Goal: Information Seeking & Learning: Find specific fact

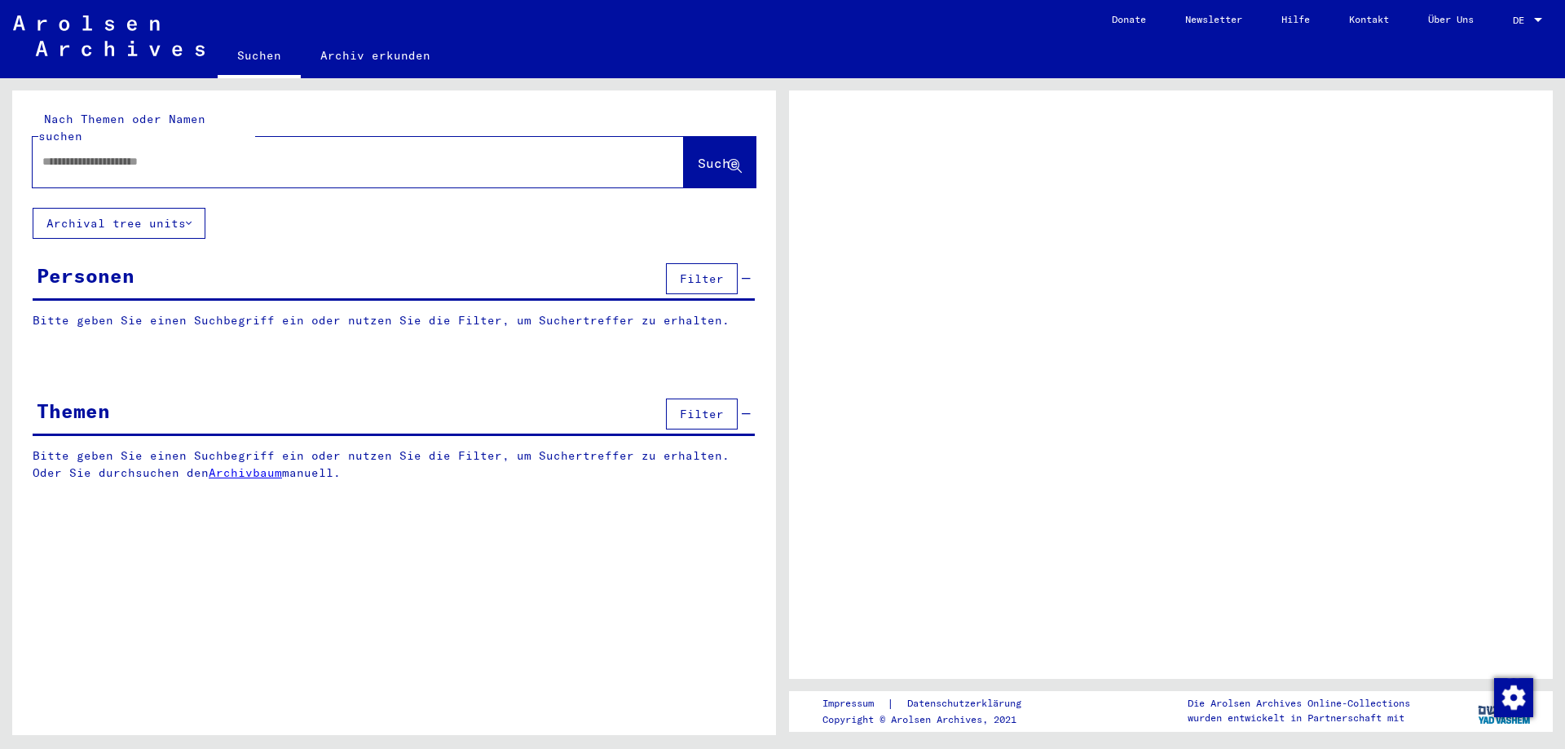
click at [368, 153] on input "text" at bounding box center [343, 161] width 602 height 17
type input "****"
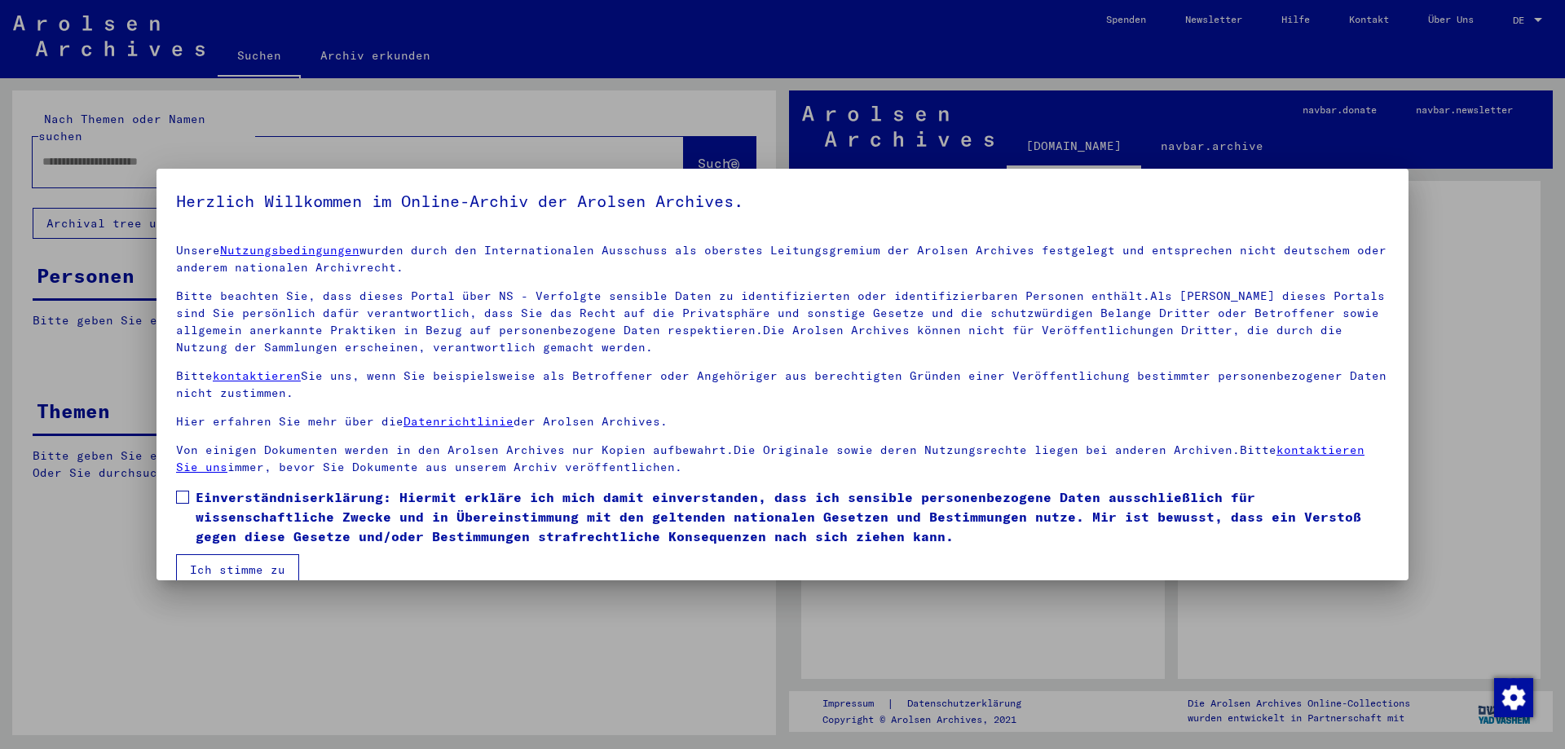
scroll to position [24, 0]
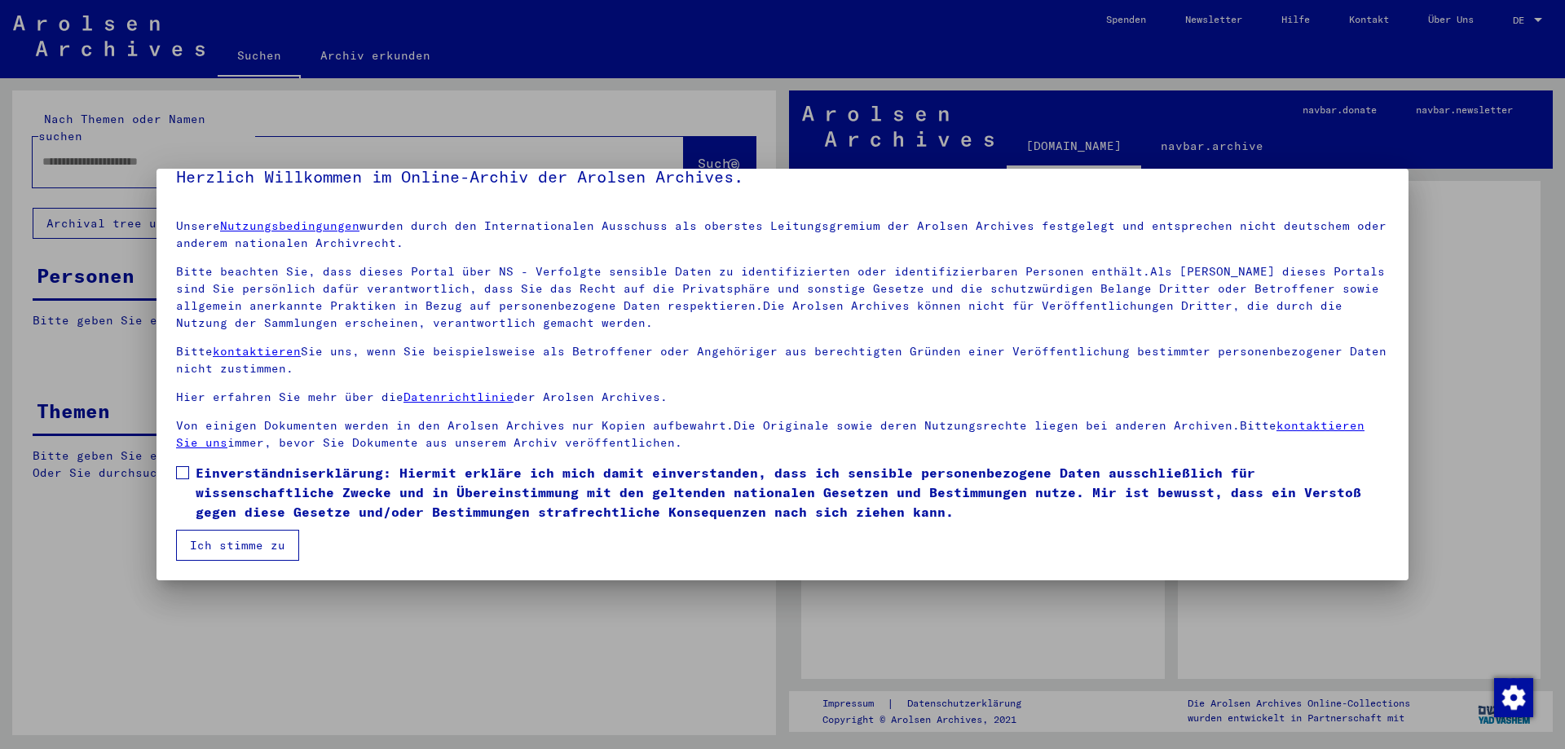
click at [177, 478] on span at bounding box center [182, 472] width 13 height 13
click at [214, 535] on button "Ich stimme zu" at bounding box center [237, 545] width 123 height 31
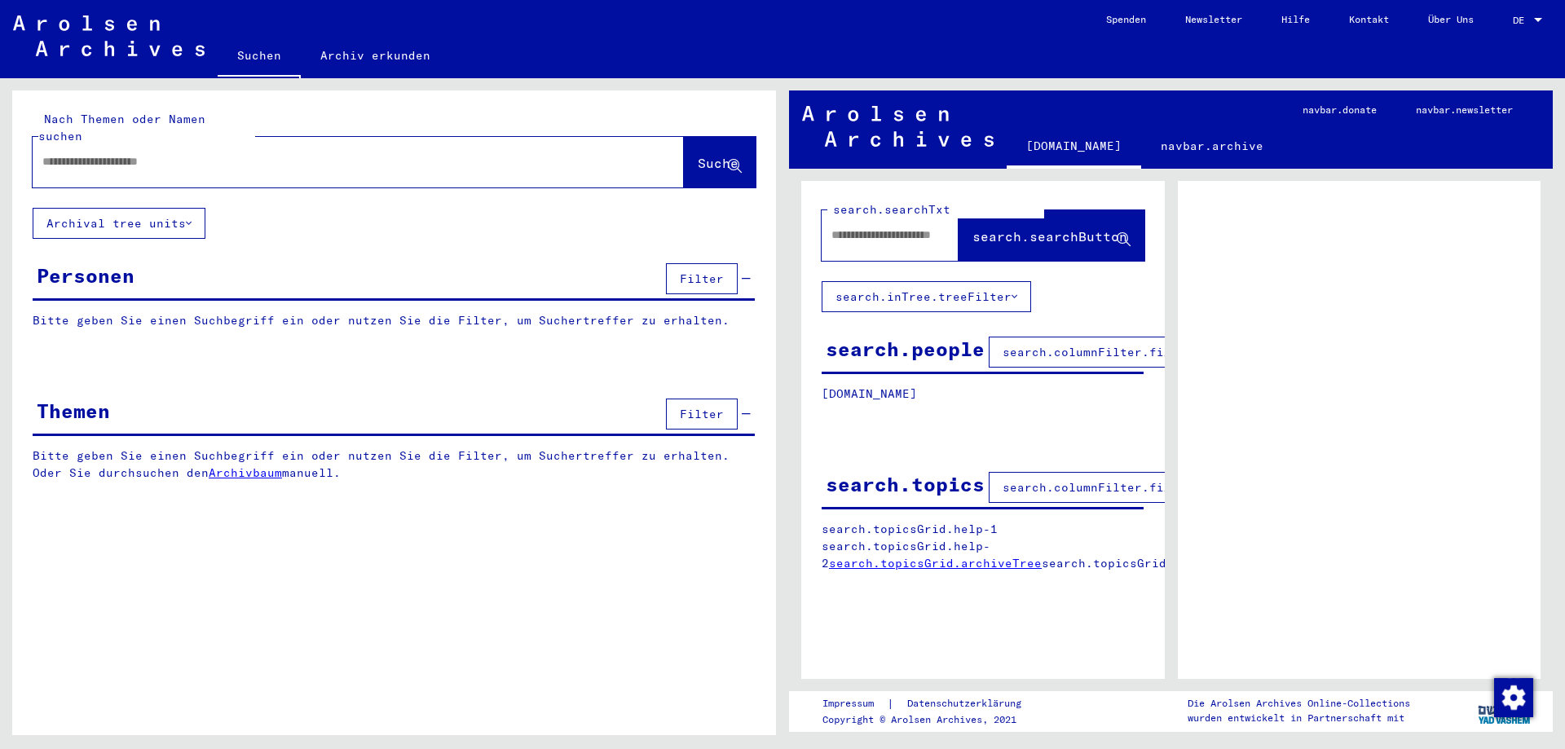
click at [302, 153] on input "text" at bounding box center [343, 161] width 602 height 17
type input "**********"
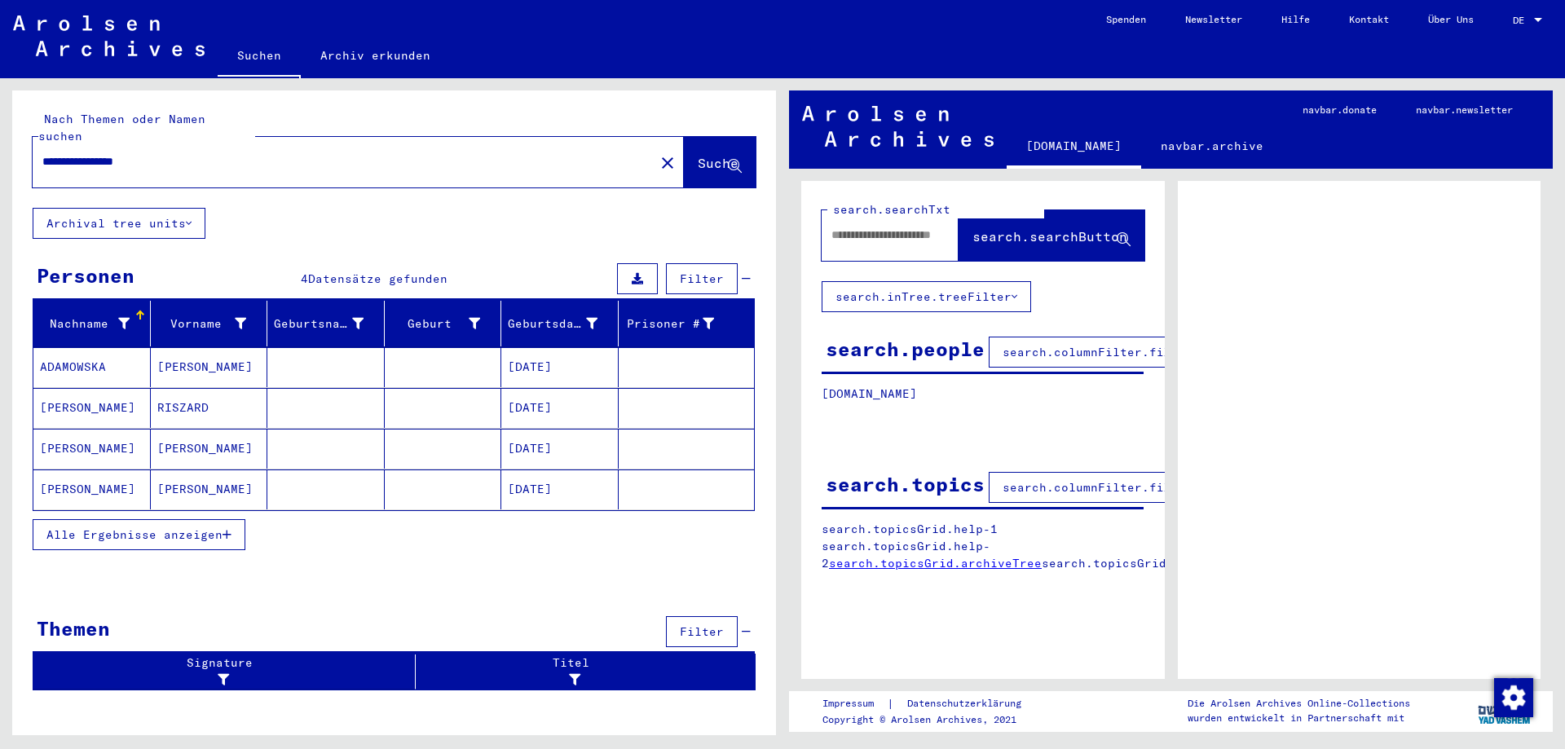
click at [169, 527] on span "Alle Ergebnisse anzeigen" at bounding box center [134, 534] width 176 height 15
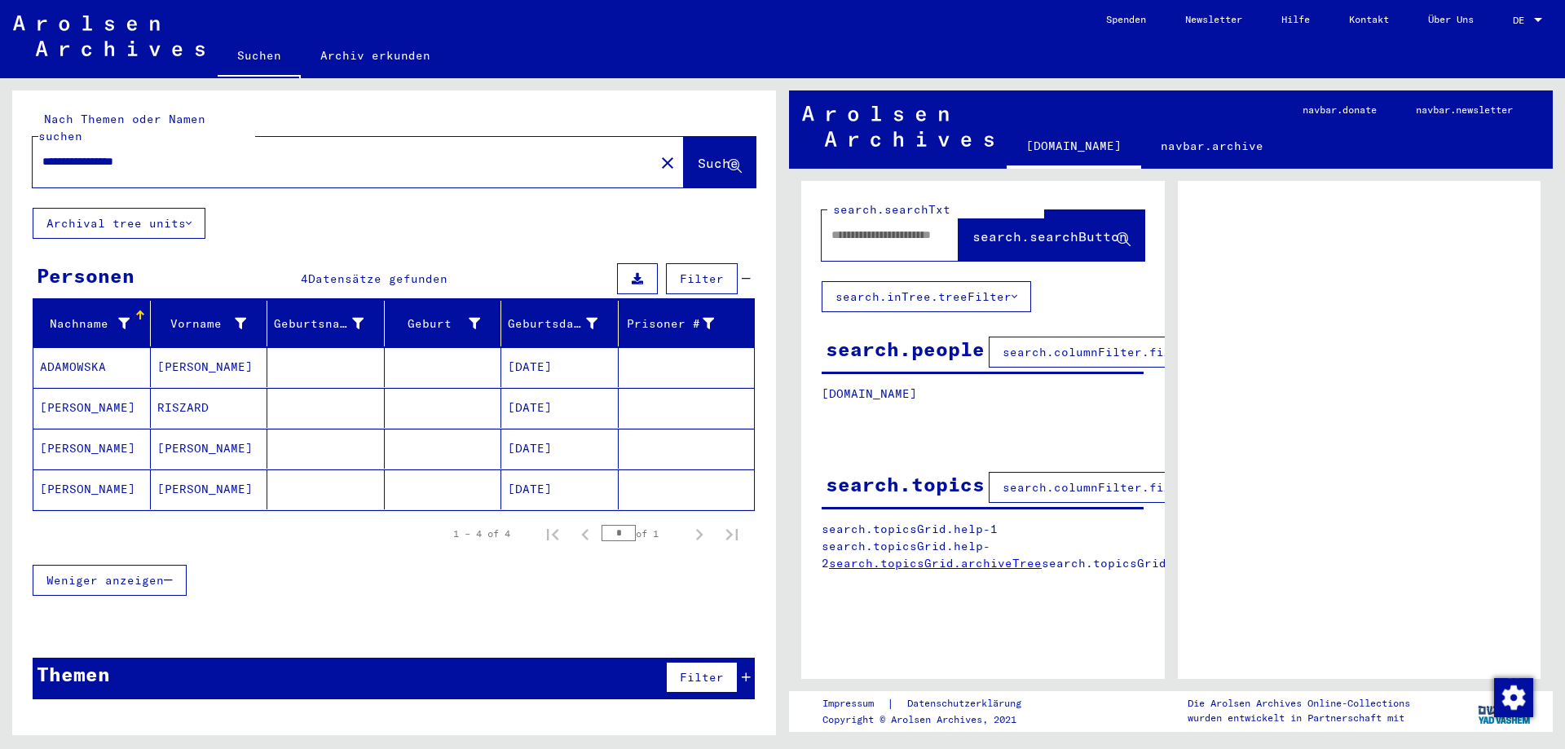
click at [171, 434] on mat-cell "[PERSON_NAME]" at bounding box center [209, 449] width 117 height 40
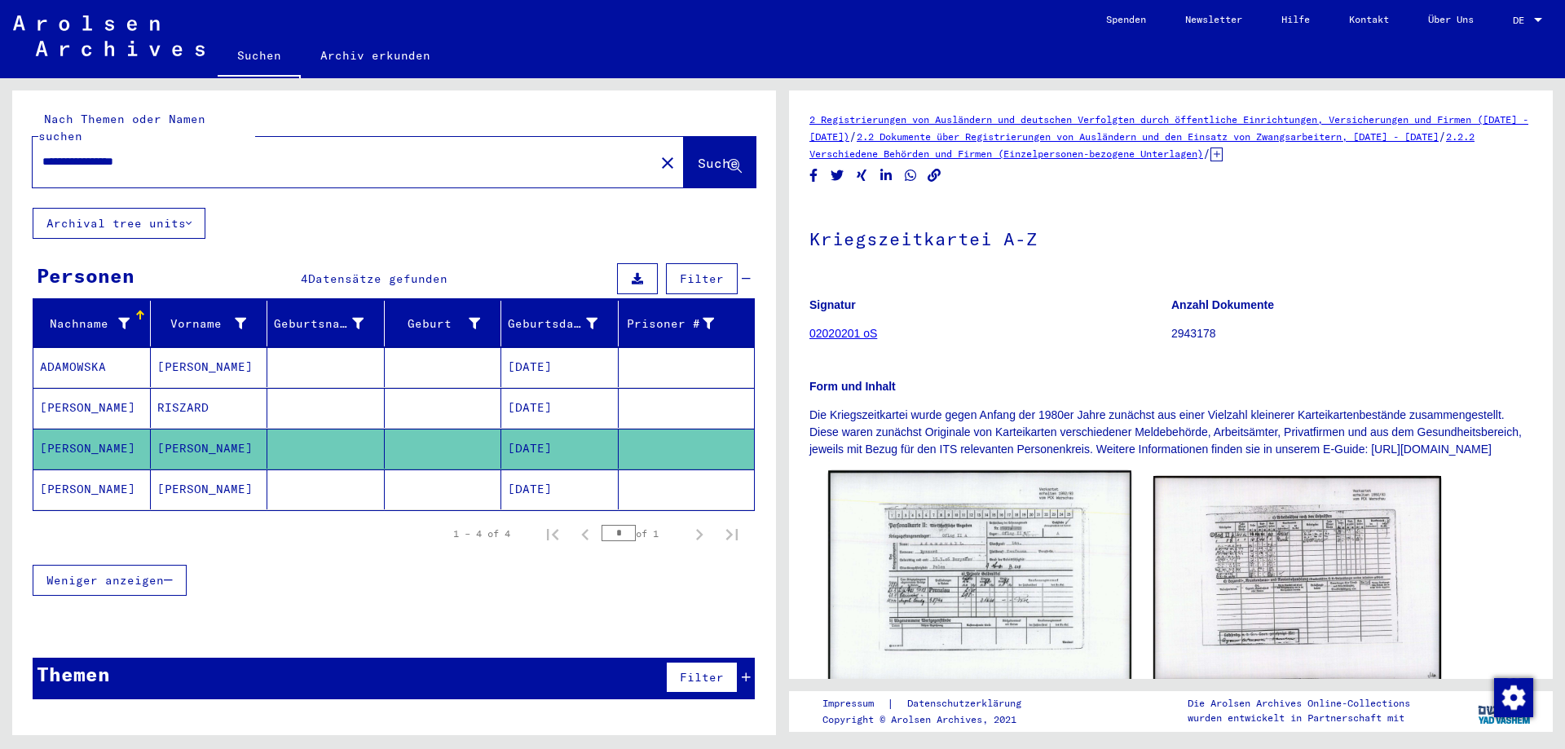
click at [998, 553] on img at bounding box center [979, 578] width 302 height 216
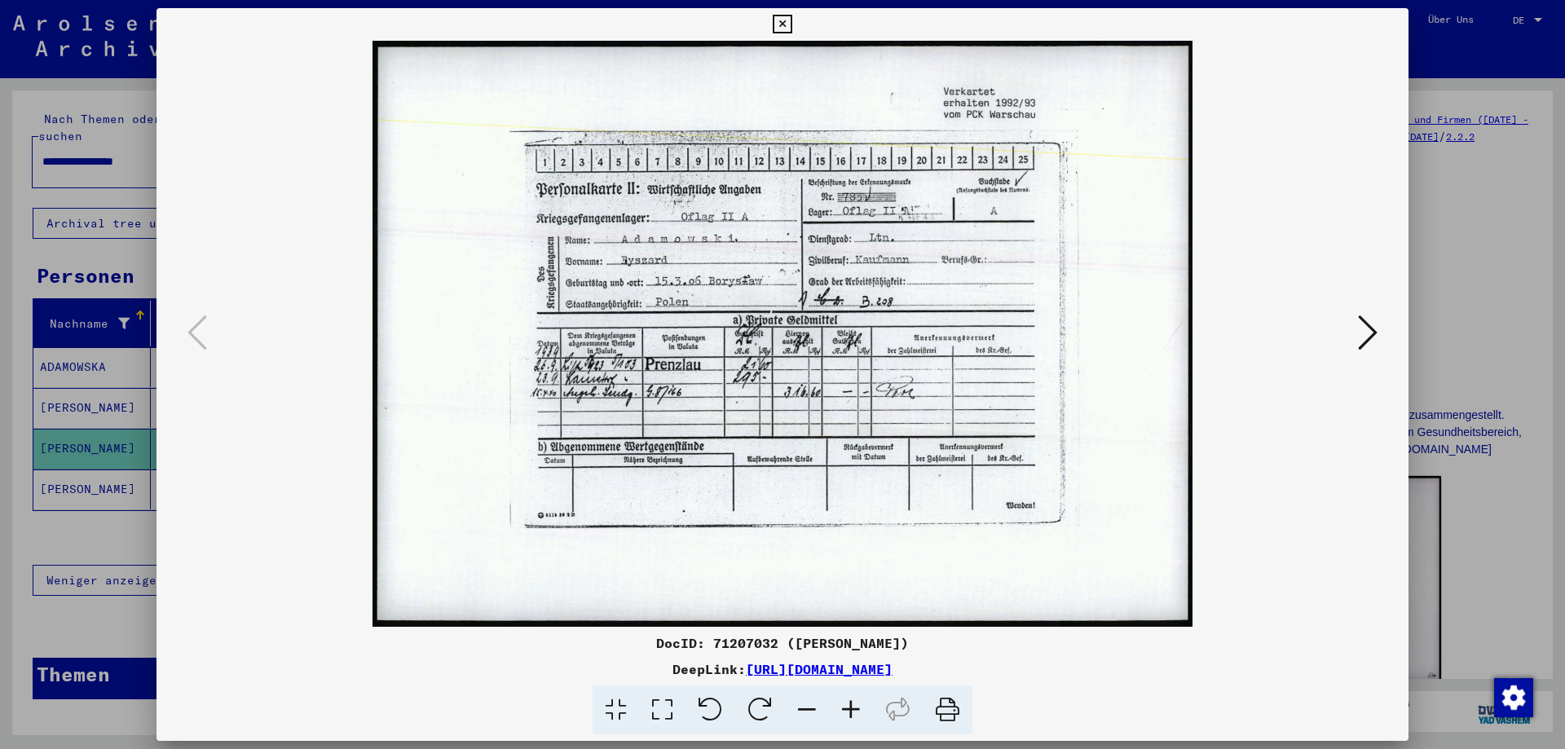
click at [1378, 337] on button at bounding box center [1367, 333] width 29 height 46
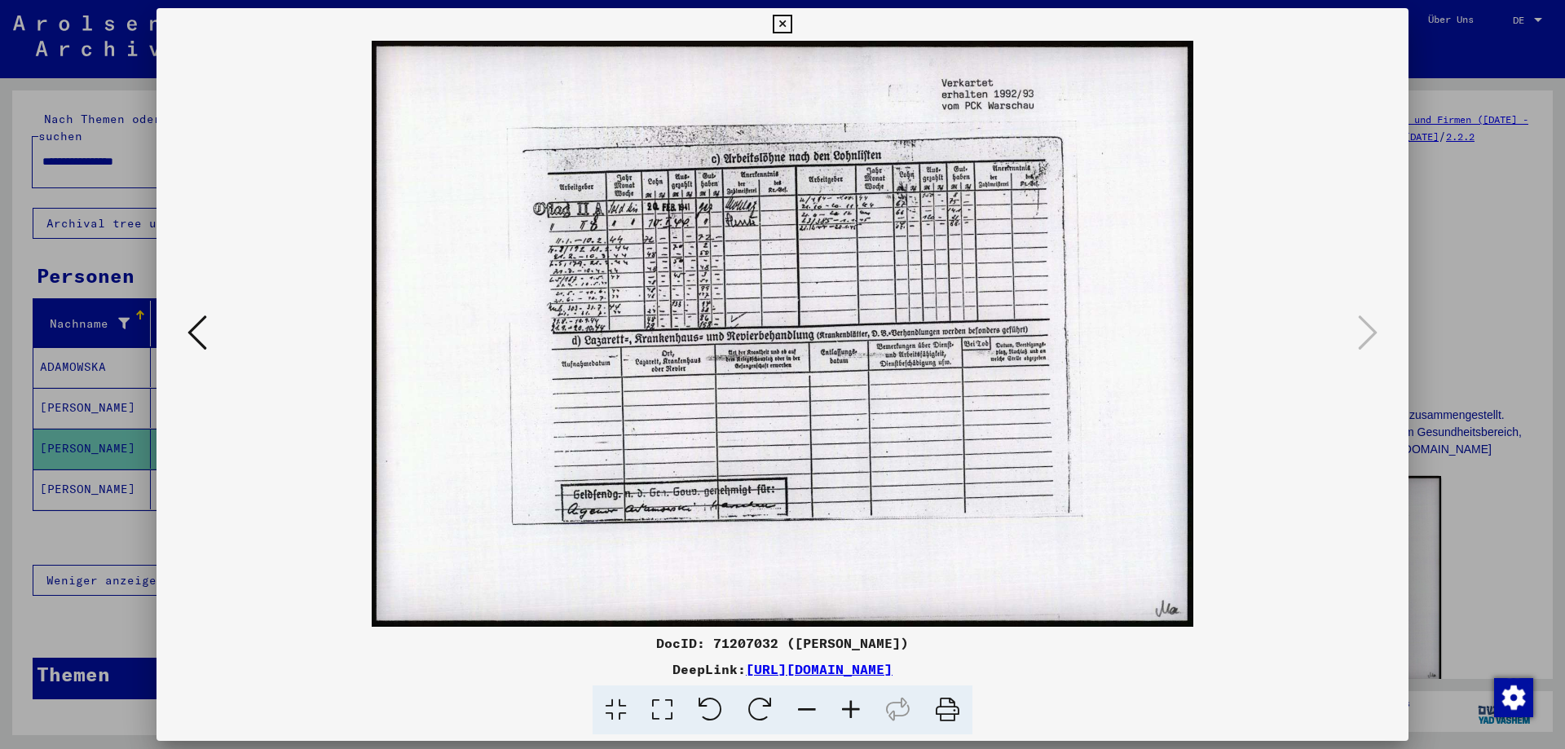
click at [201, 335] on icon at bounding box center [197, 332] width 20 height 39
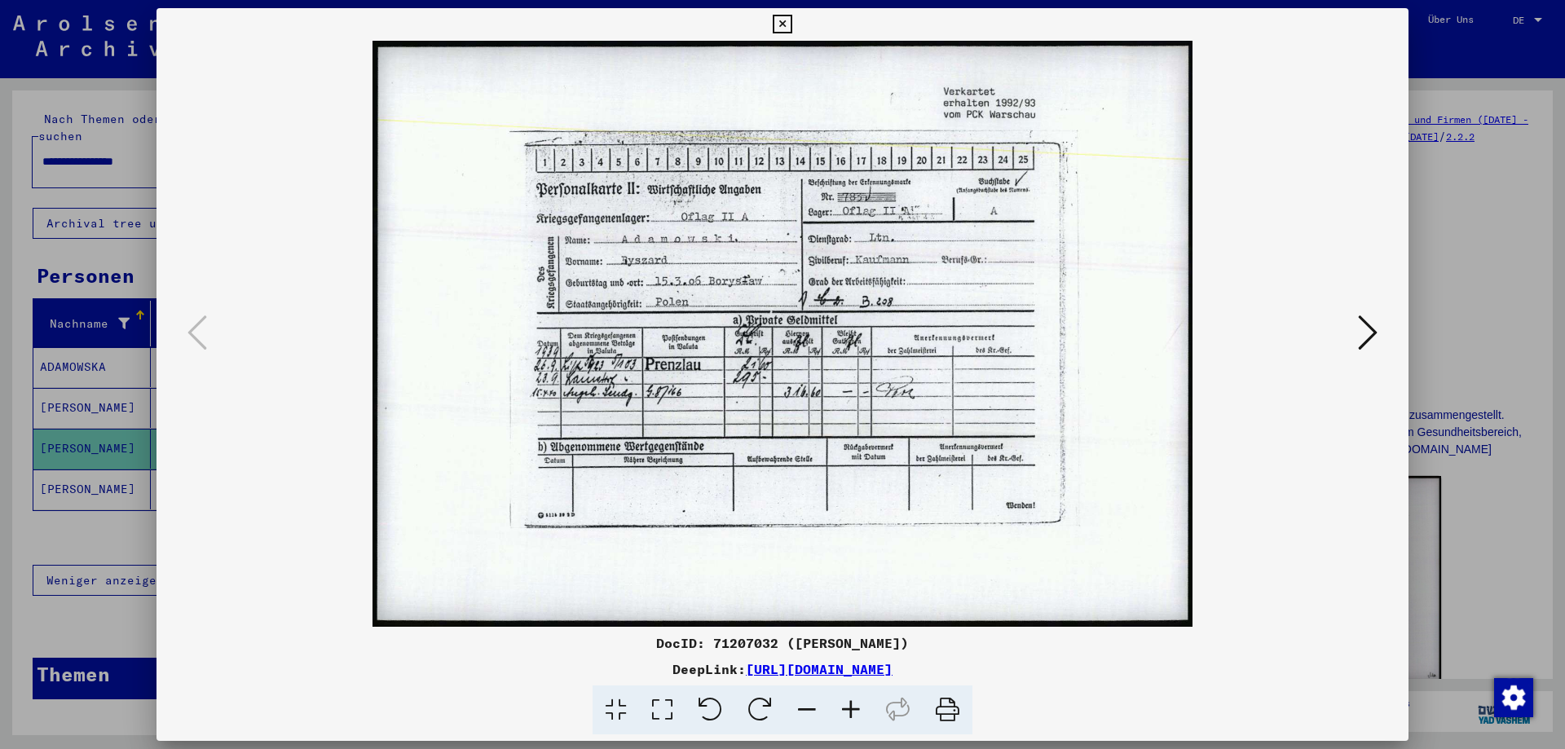
drag, startPoint x: 667, startPoint y: 348, endPoint x: 1203, endPoint y: 636, distance: 608.2
click at [944, 713] on icon at bounding box center [947, 710] width 50 height 50
click at [1370, 324] on icon at bounding box center [1368, 332] width 20 height 39
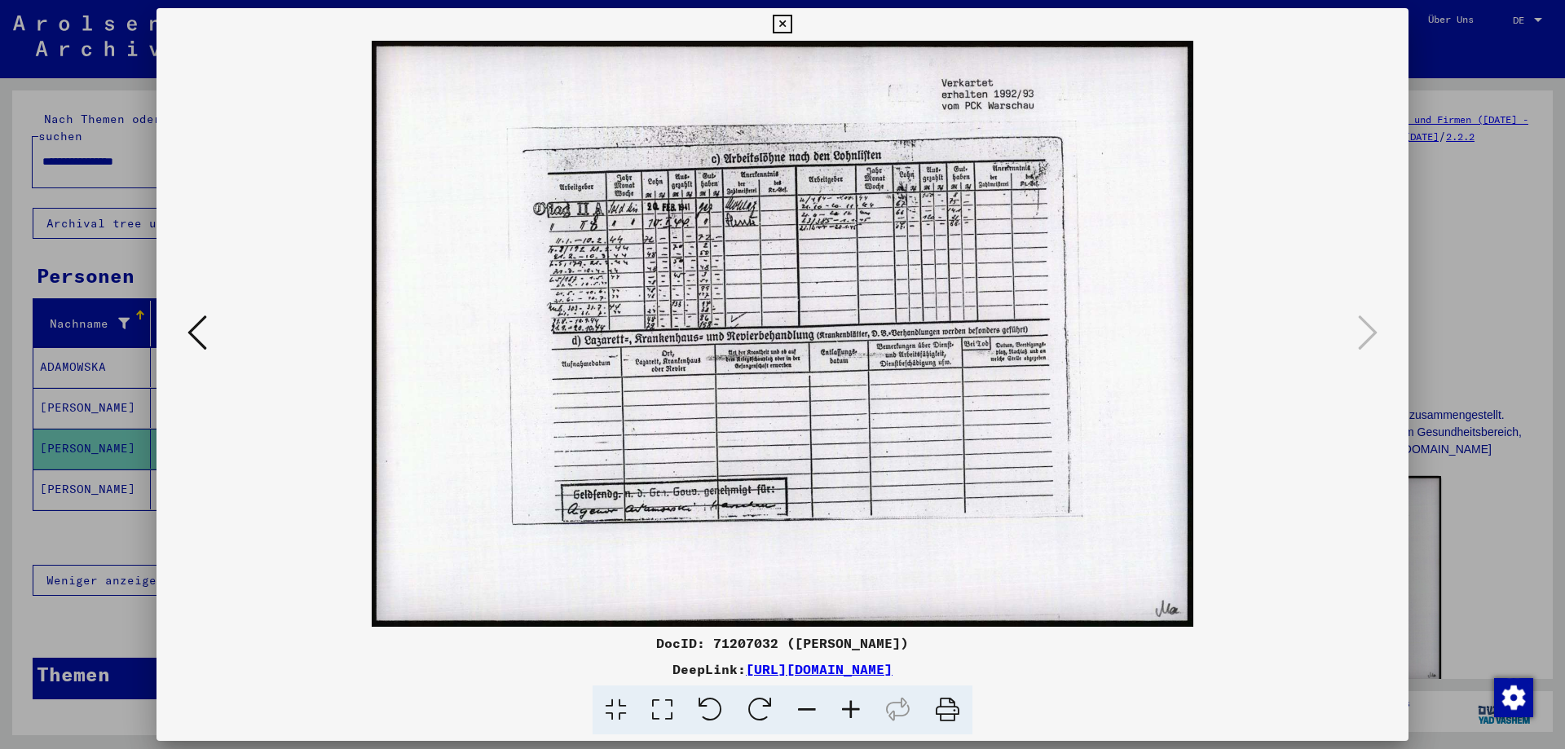
drag, startPoint x: 713, startPoint y: 413, endPoint x: 946, endPoint y: 711, distance: 378.5
click at [946, 711] on icon at bounding box center [947, 710] width 50 height 50
